Goal: Task Accomplishment & Management: Manage account settings

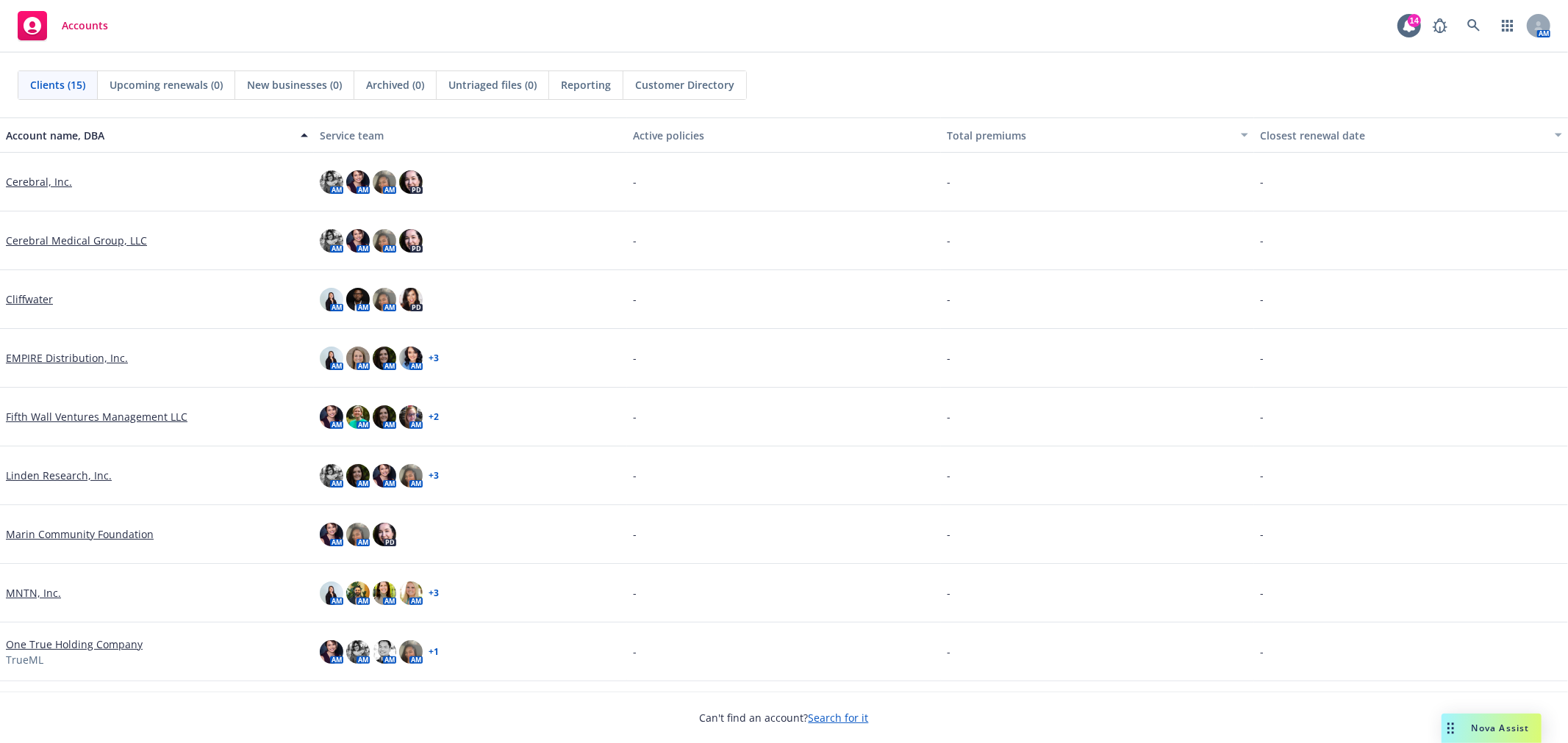
click at [31, 182] on link "Cerebral, Inc." at bounding box center [38, 181] width 67 height 15
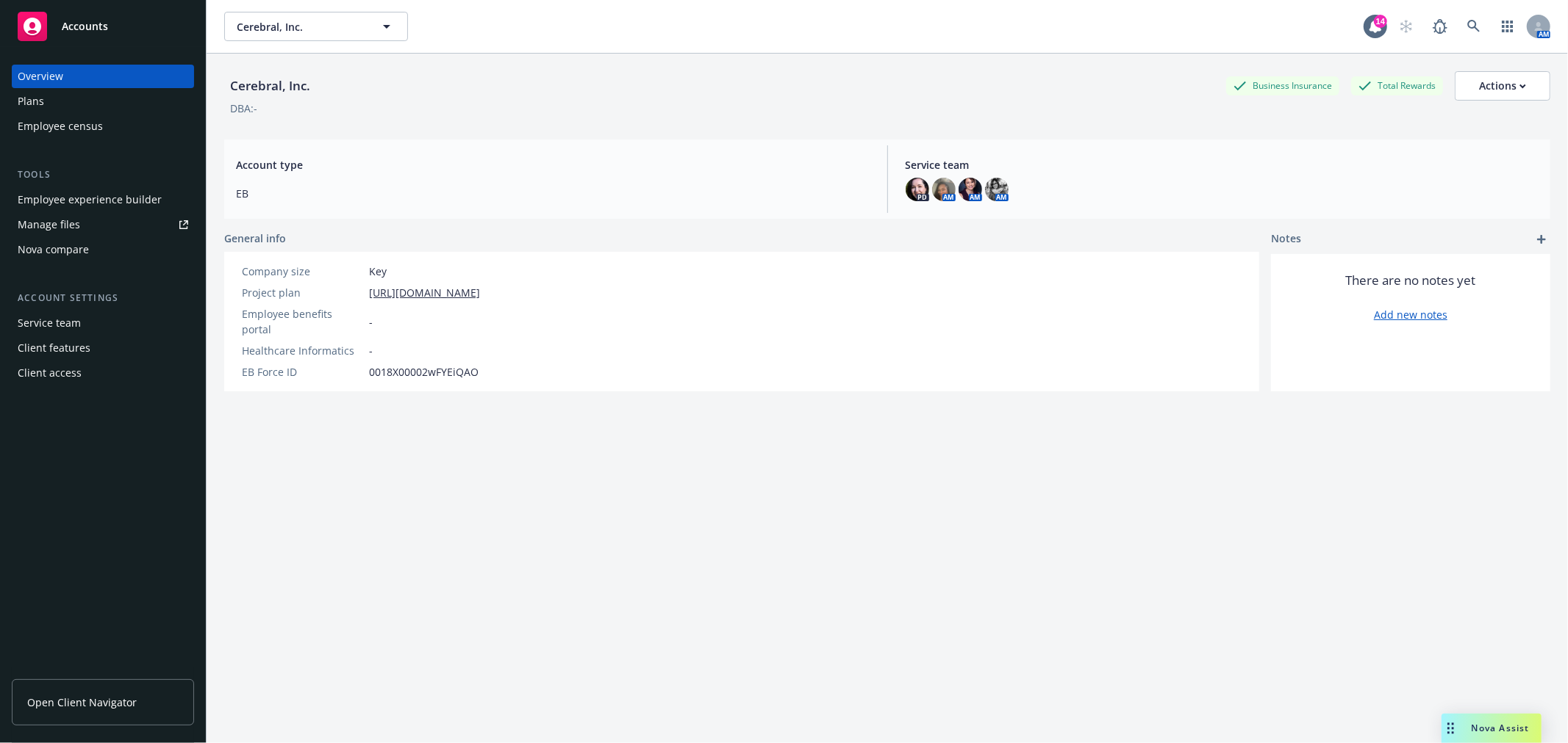
click at [59, 220] on div "Manage files" at bounding box center [48, 225] width 63 height 24
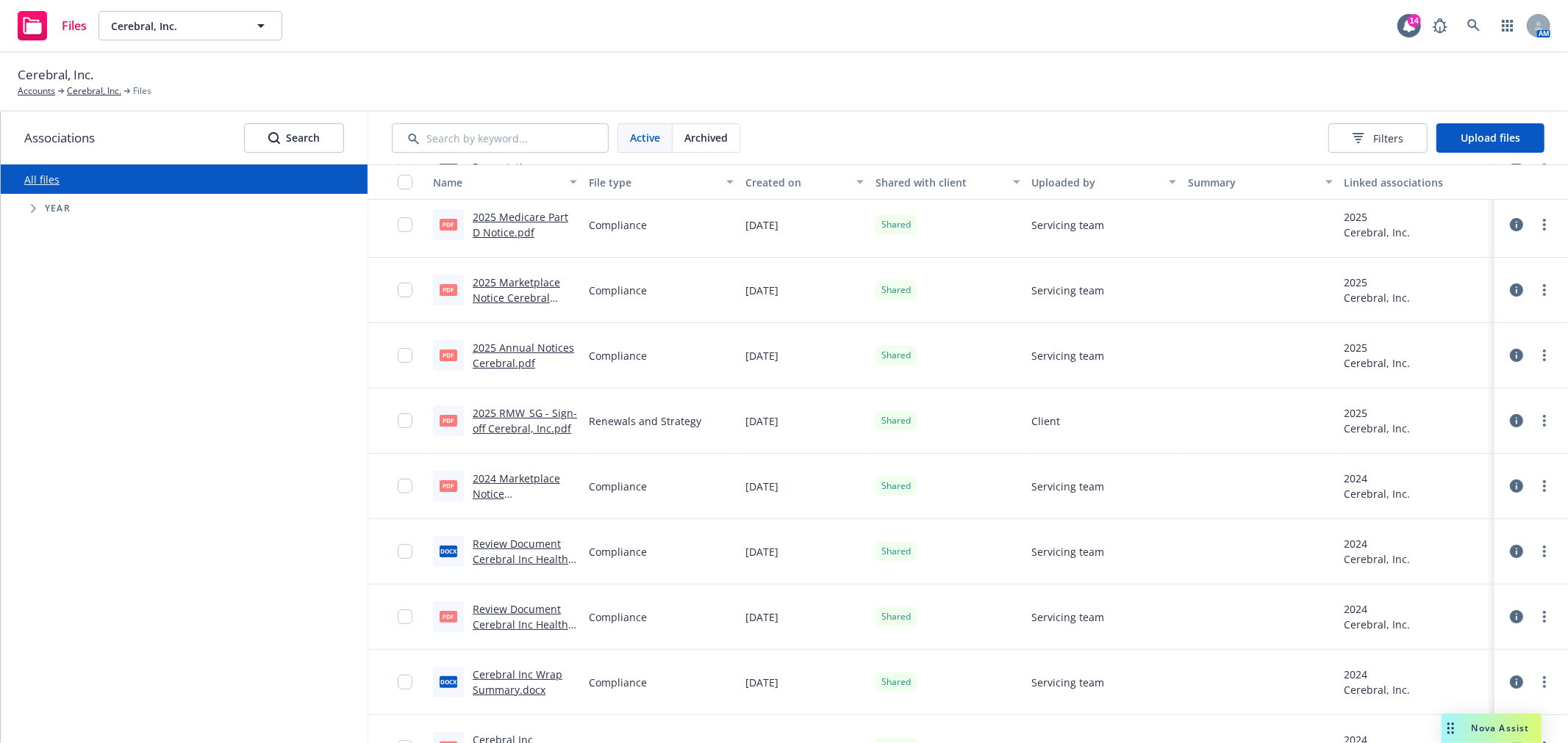
scroll to position [59, 0]
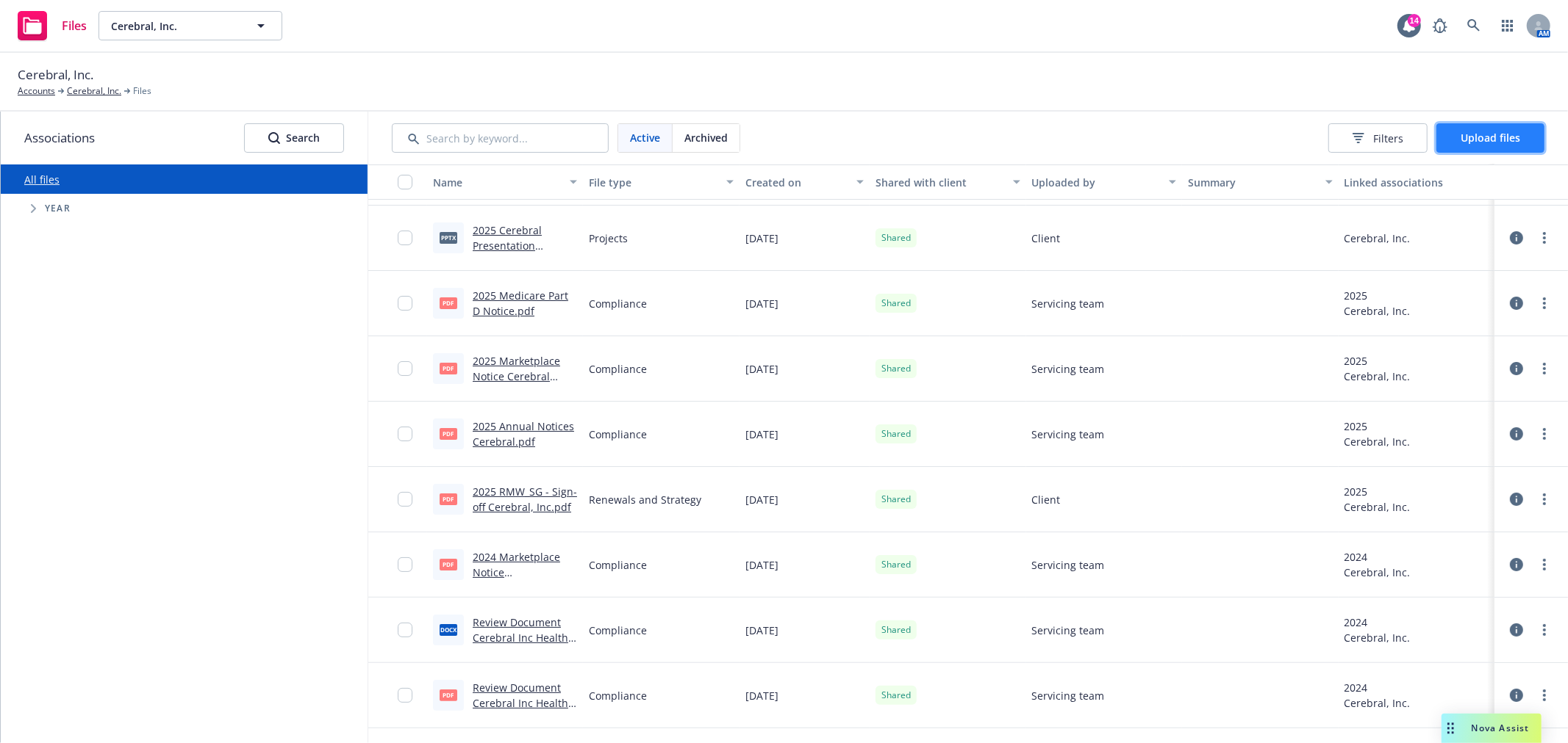
click at [1471, 139] on span "Upload files" at bounding box center [1490, 137] width 59 height 14
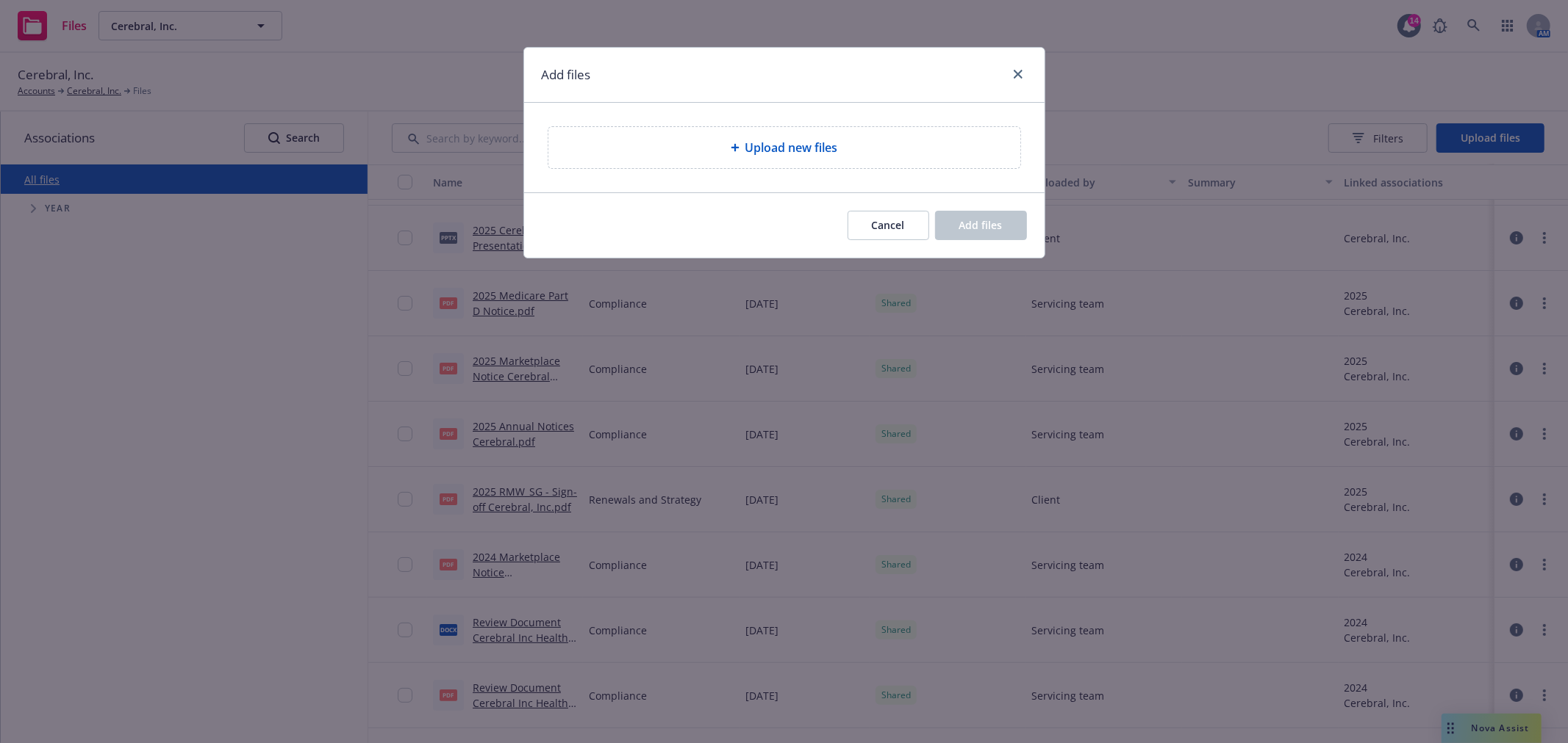
click at [785, 135] on div "Upload new files" at bounding box center [784, 148] width 472 height 41
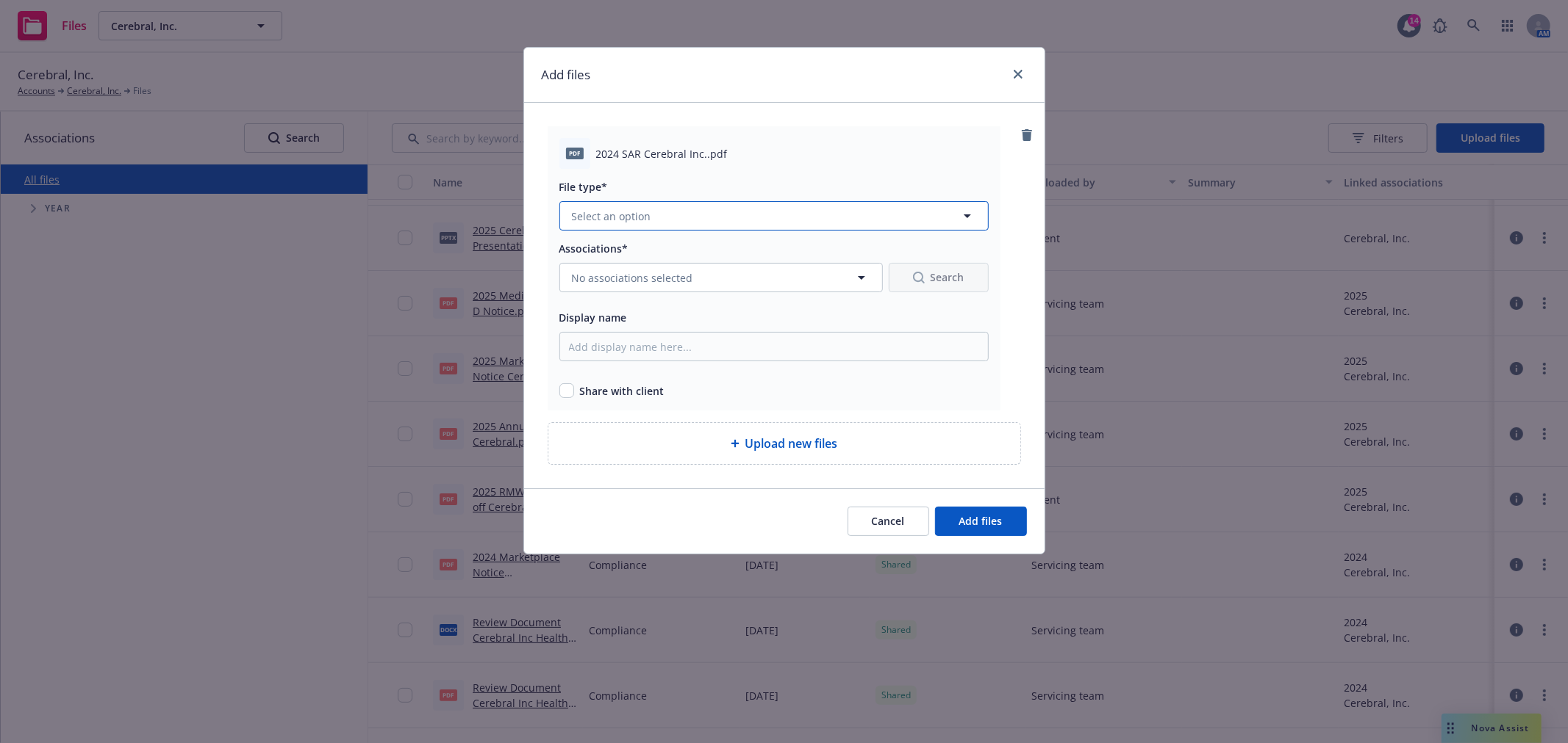
click at [637, 218] on span "Select an option" at bounding box center [611, 216] width 79 height 15
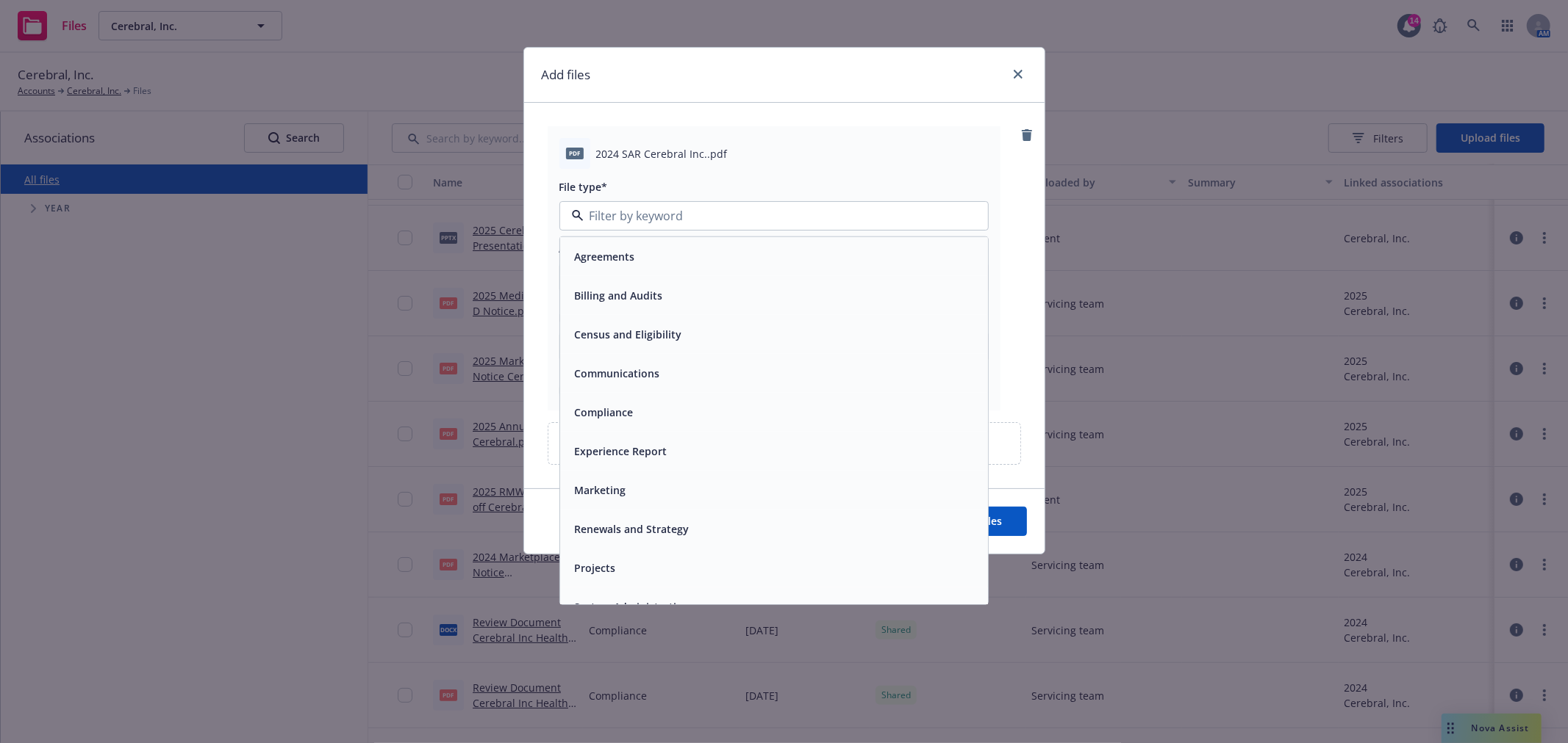
click at [597, 409] on span "Compliance" at bounding box center [604, 412] width 59 height 15
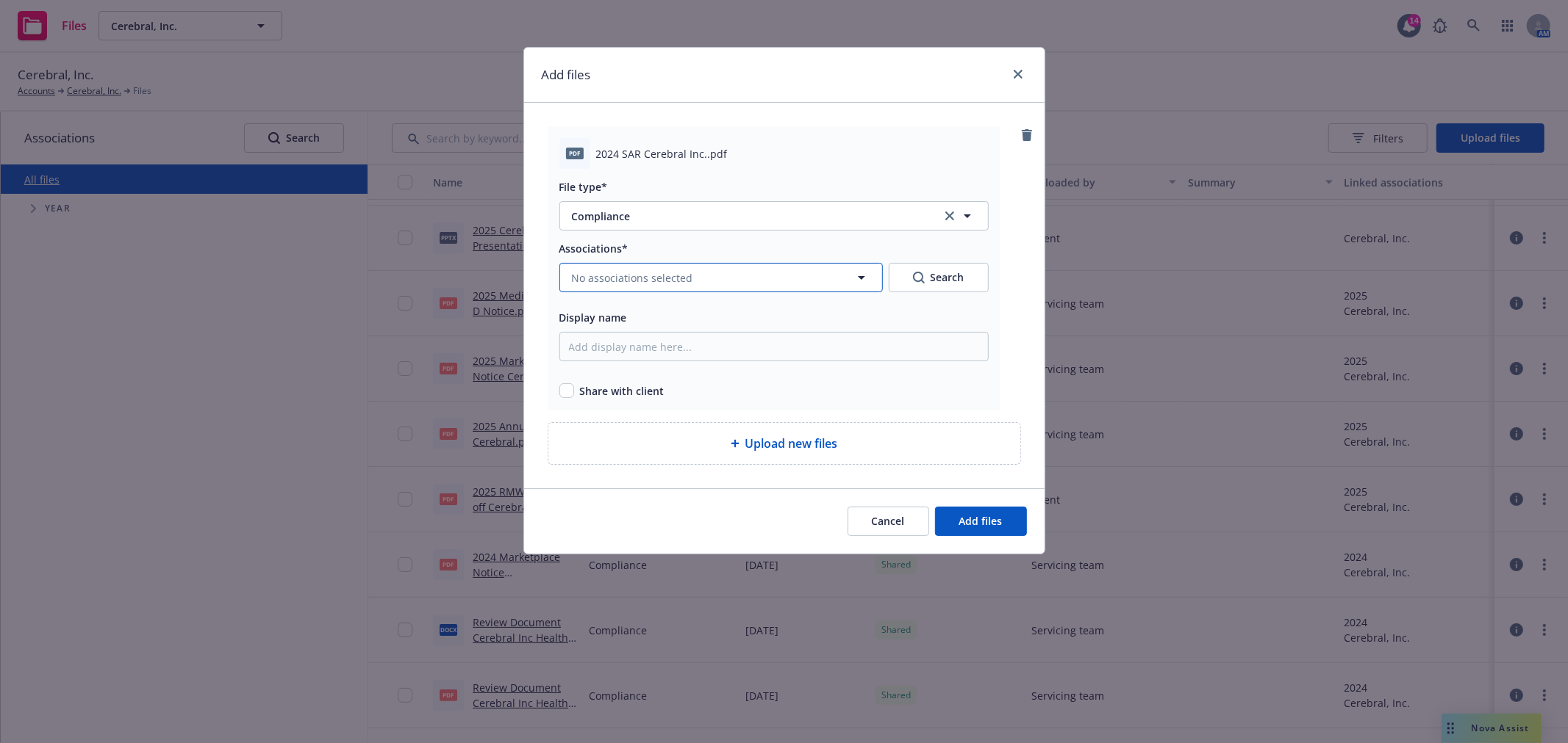
click at [641, 277] on span "No associations selected" at bounding box center [632, 278] width 121 height 15
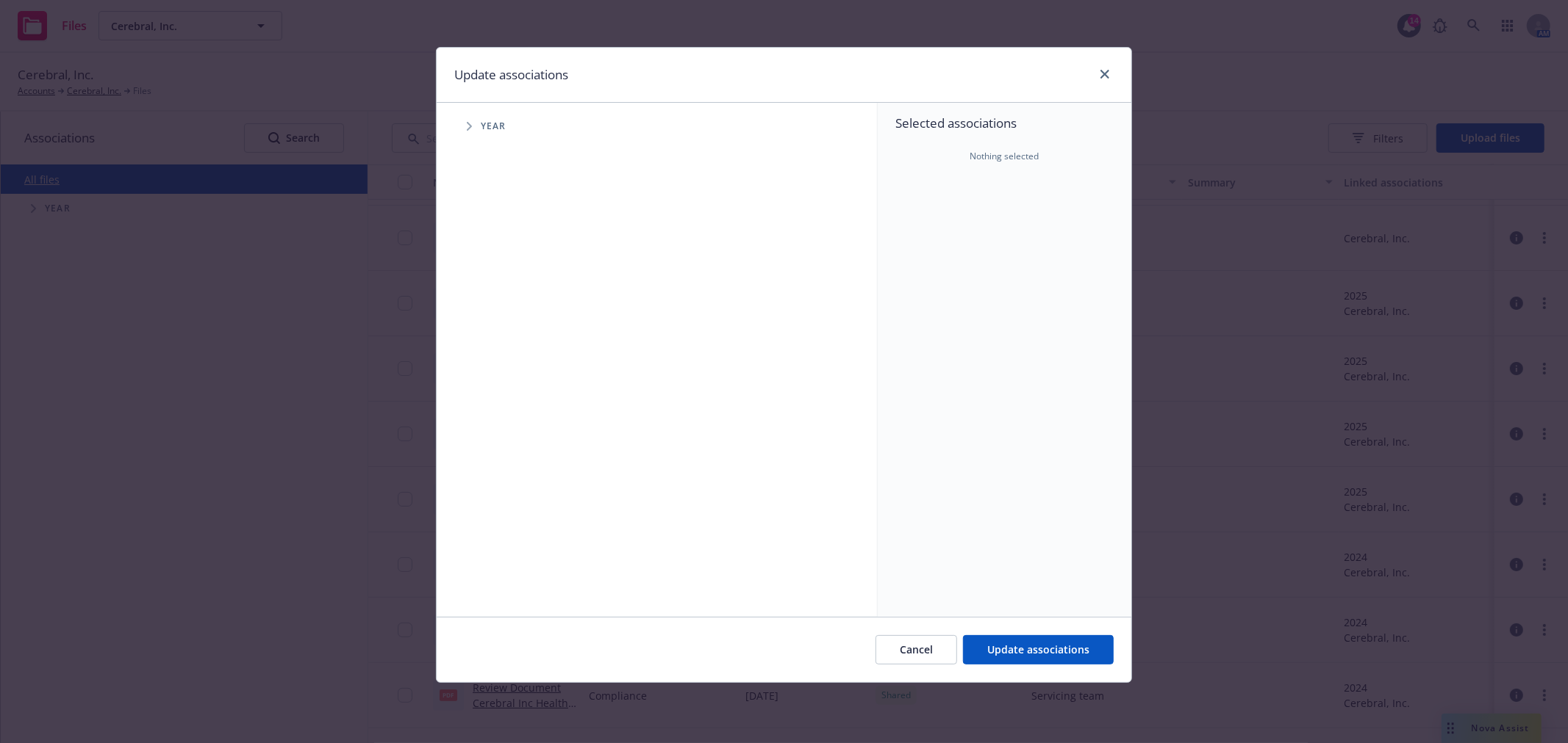
click at [474, 127] on span "Tree Example" at bounding box center [469, 127] width 24 height 24
click at [510, 292] on input "Tree Example" at bounding box center [507, 294] width 15 height 15
checkbox input "true"
click at [1011, 657] on button "Update associations" at bounding box center [1038, 650] width 150 height 29
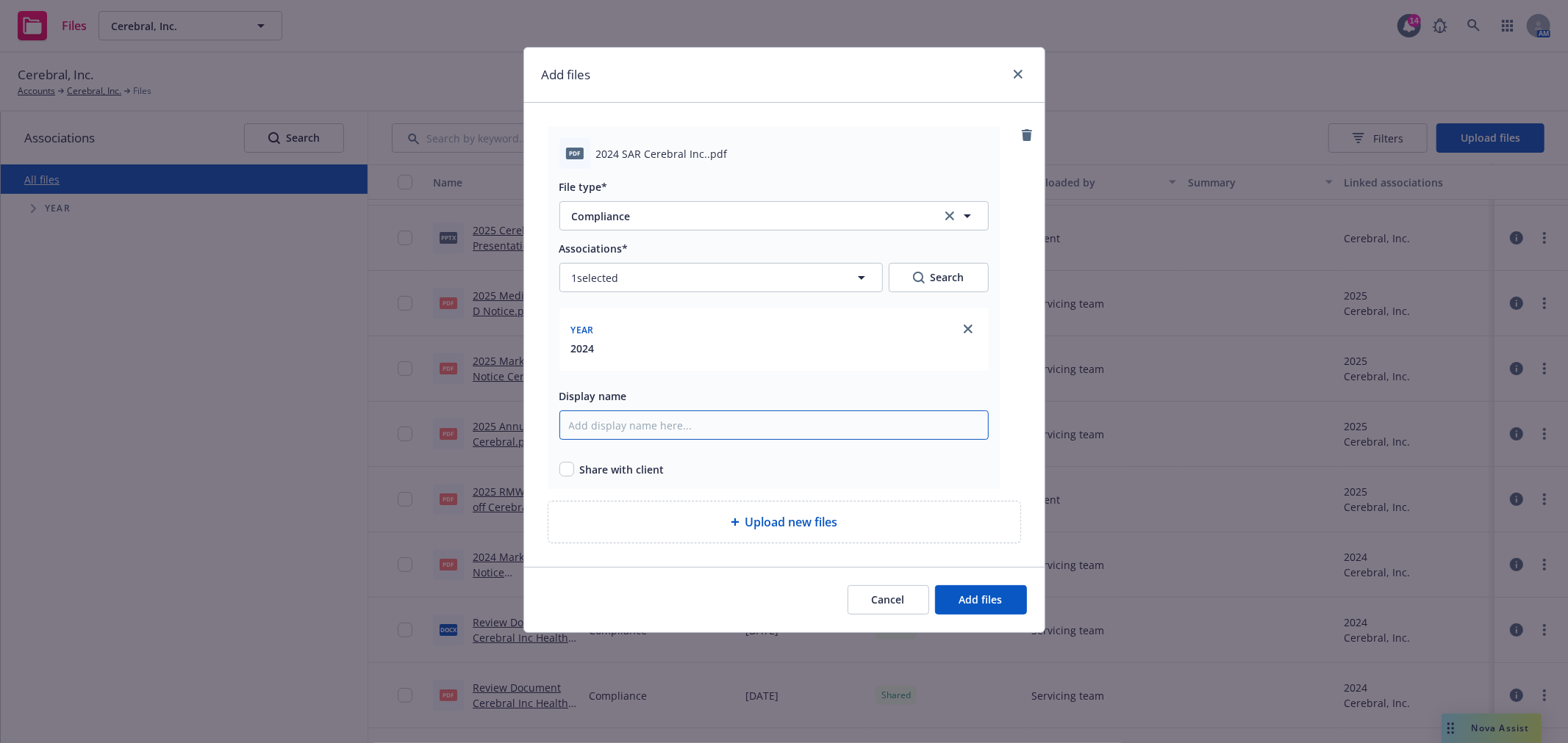
click at [593, 437] on input "Display name" at bounding box center [774, 425] width 429 height 29
type input "2024 SAR"
click at [562, 465] on input "checkbox" at bounding box center [567, 469] width 15 height 15
checkbox input "true"
click at [1009, 598] on button "Add files" at bounding box center [980, 600] width 92 height 29
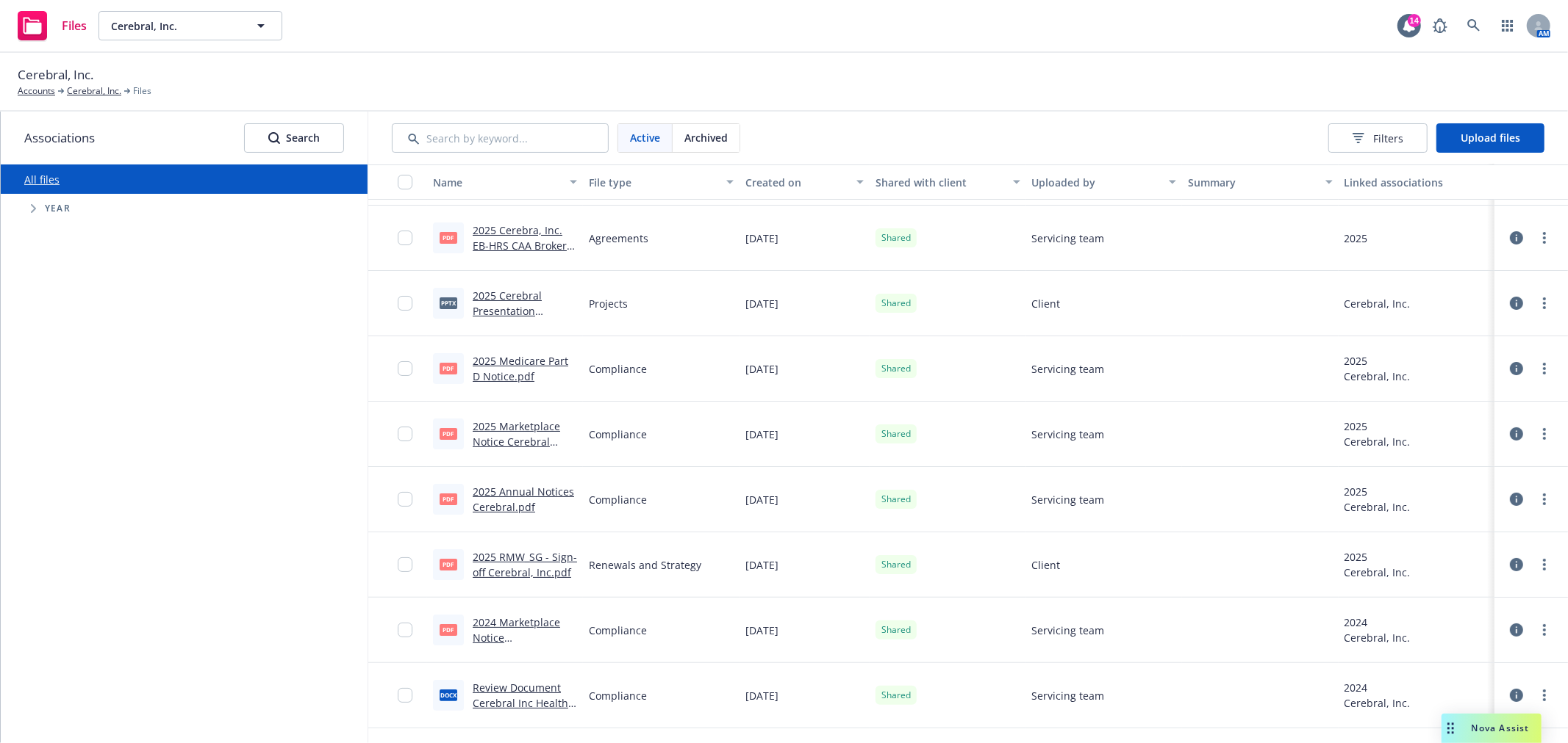
scroll to position [125, 0]
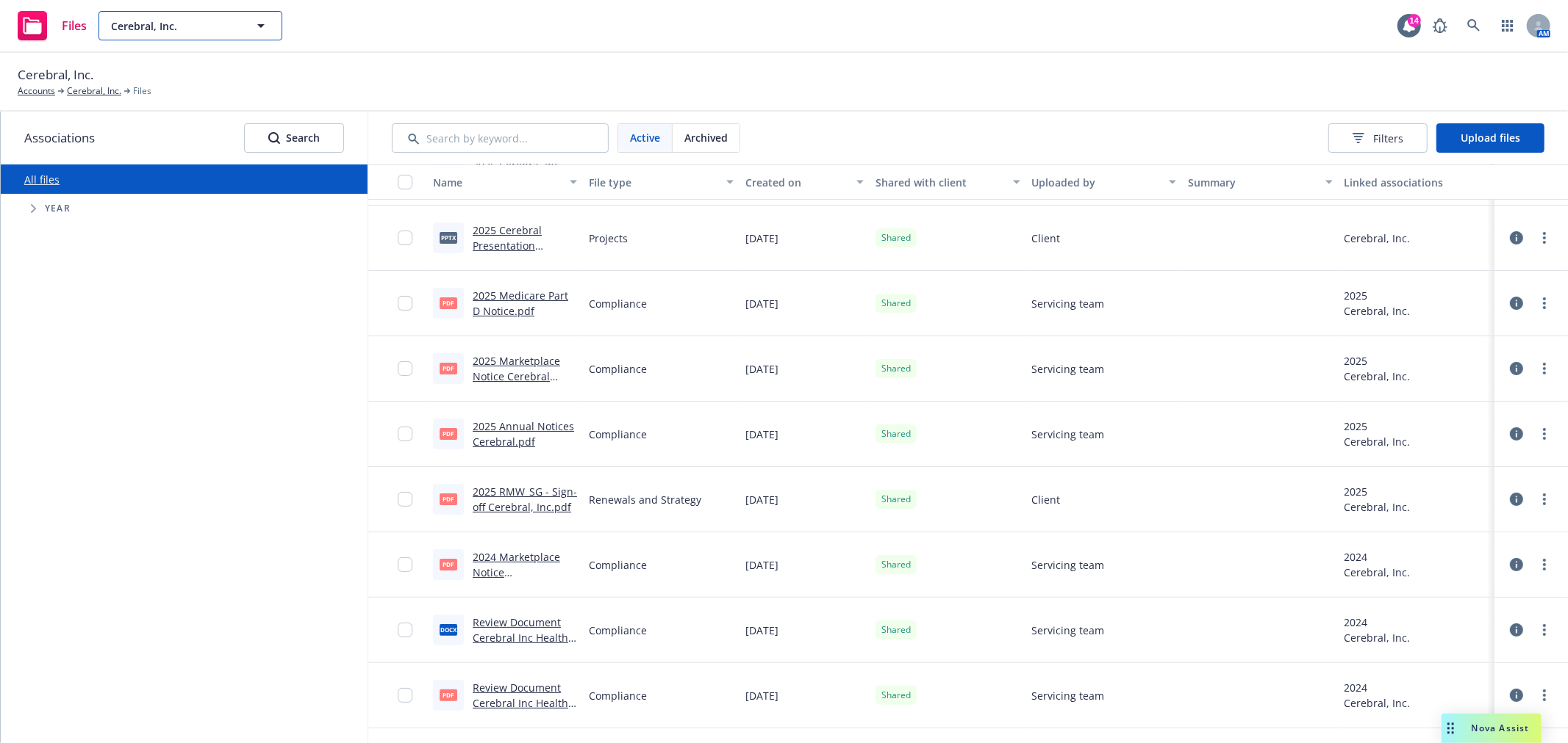
click at [257, 26] on icon "button" at bounding box center [261, 25] width 17 height 17
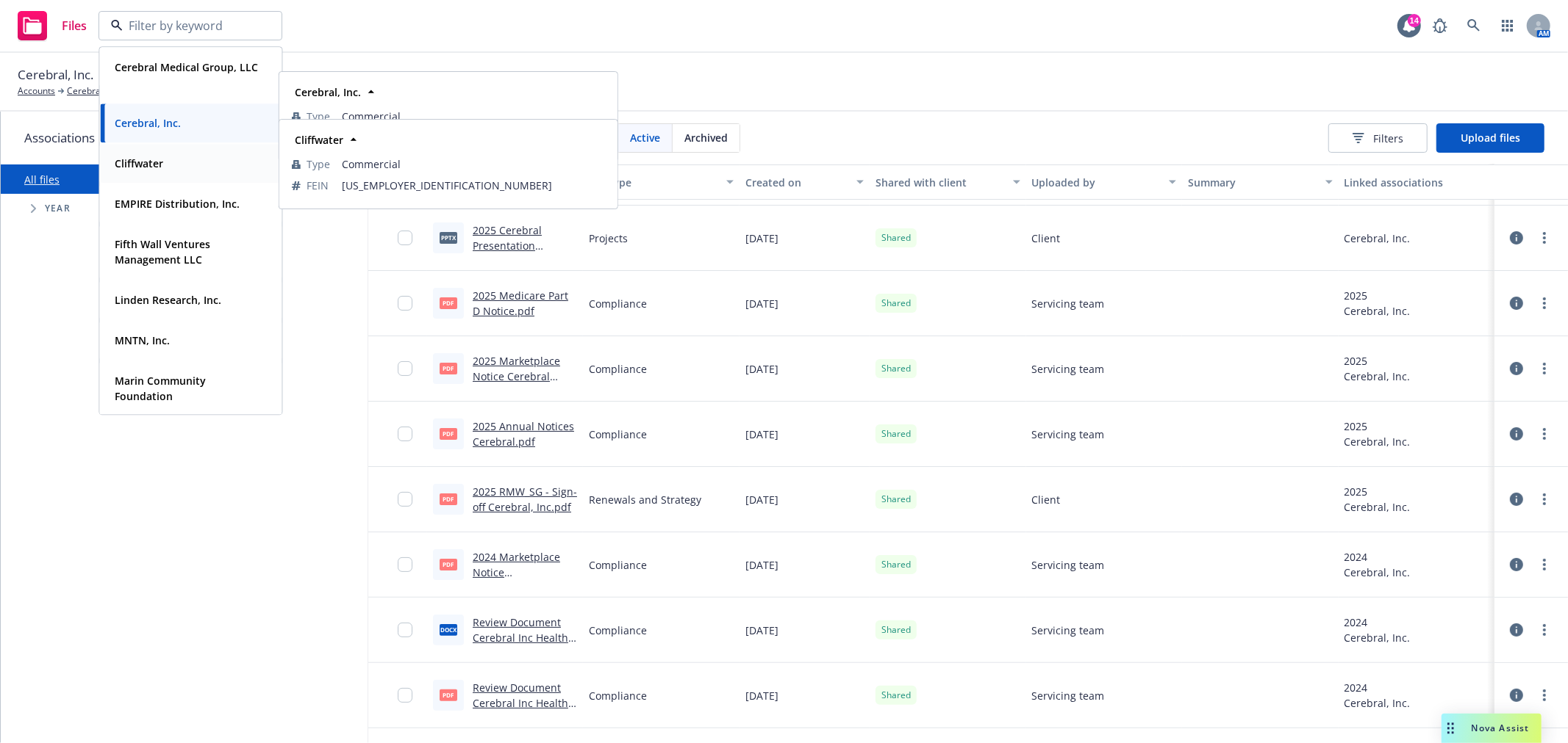
click at [173, 163] on div "Cliffwater" at bounding box center [190, 163] width 163 height 21
